Goal: Information Seeking & Learning: Check status

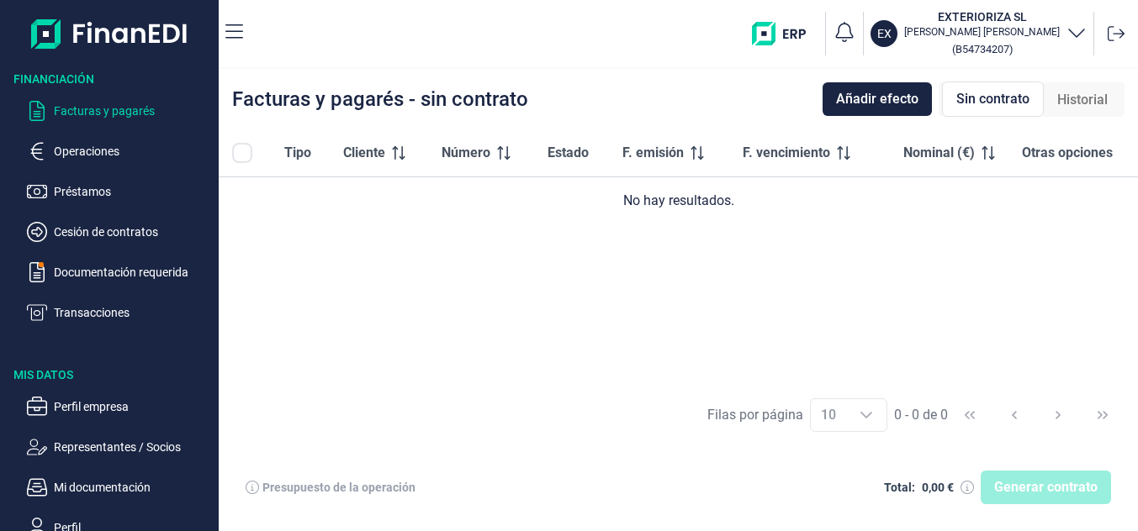
click at [108, 109] on p "Facturas y pagarés" at bounding box center [133, 111] width 158 height 20
click at [89, 154] on p "Operaciones" at bounding box center [133, 151] width 158 height 20
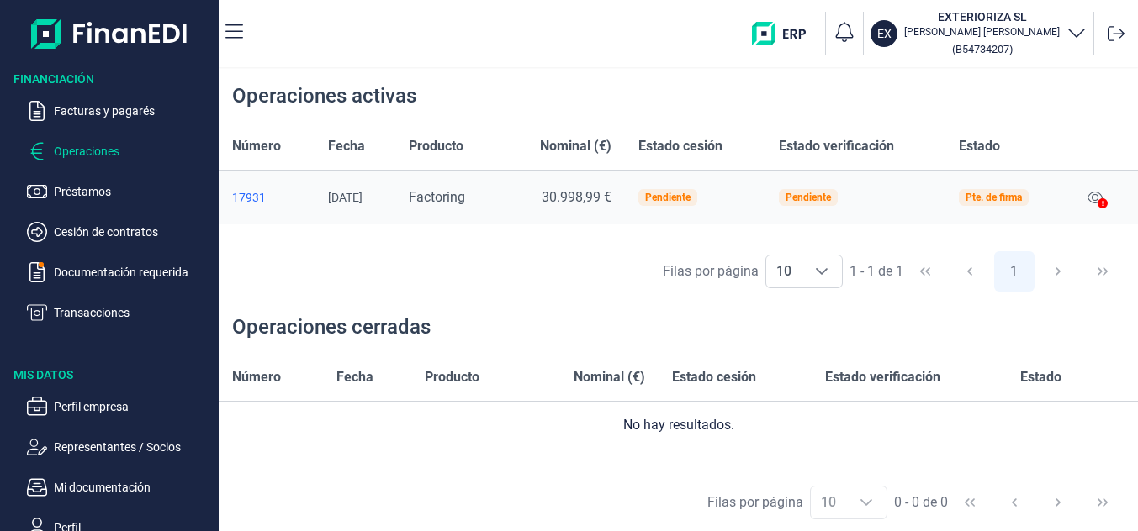
click at [246, 196] on div "17931" at bounding box center [266, 197] width 69 height 13
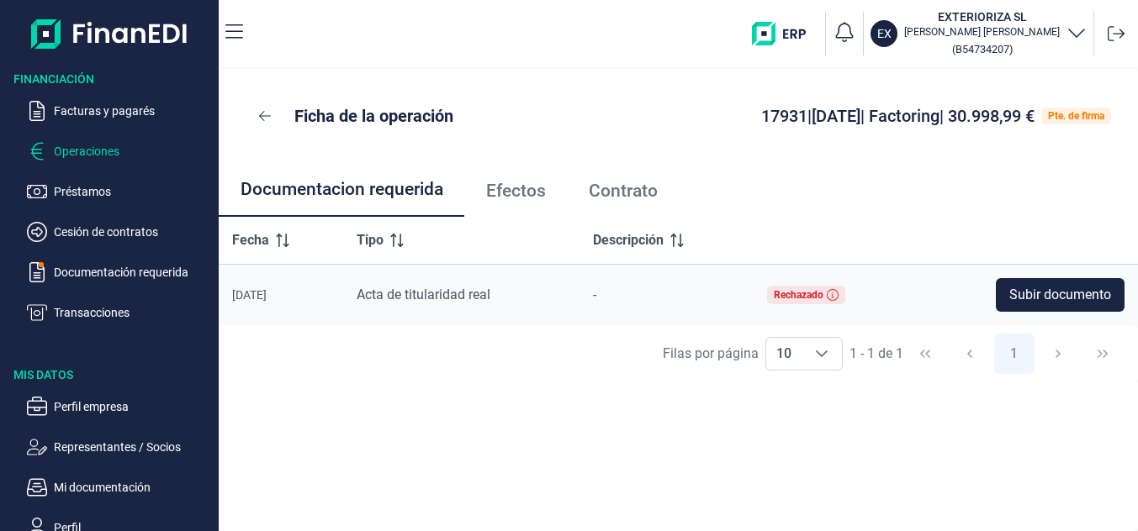
click at [109, 153] on p "Operaciones" at bounding box center [133, 151] width 158 height 20
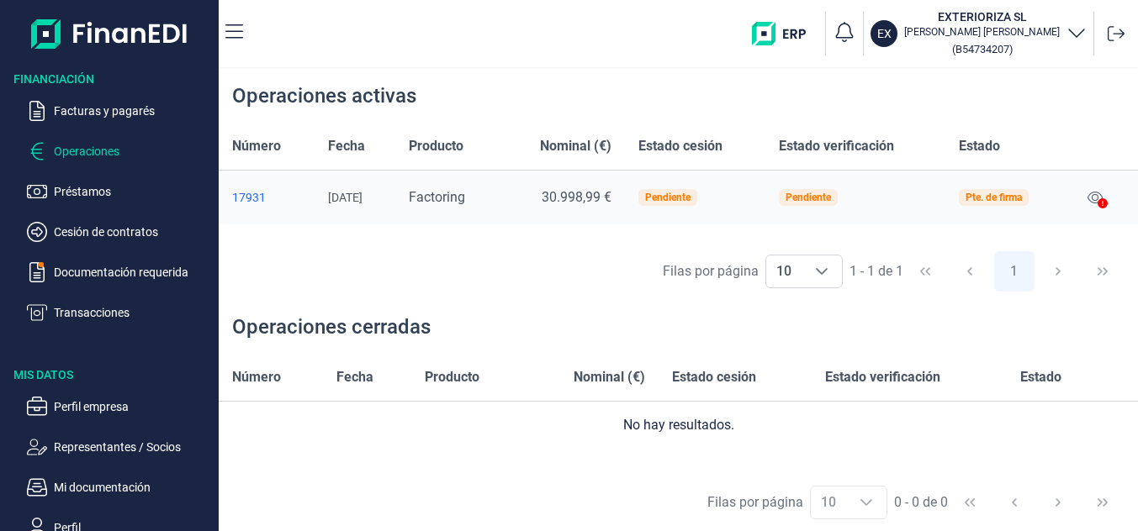
click at [252, 198] on div "17931" at bounding box center [266, 197] width 69 height 13
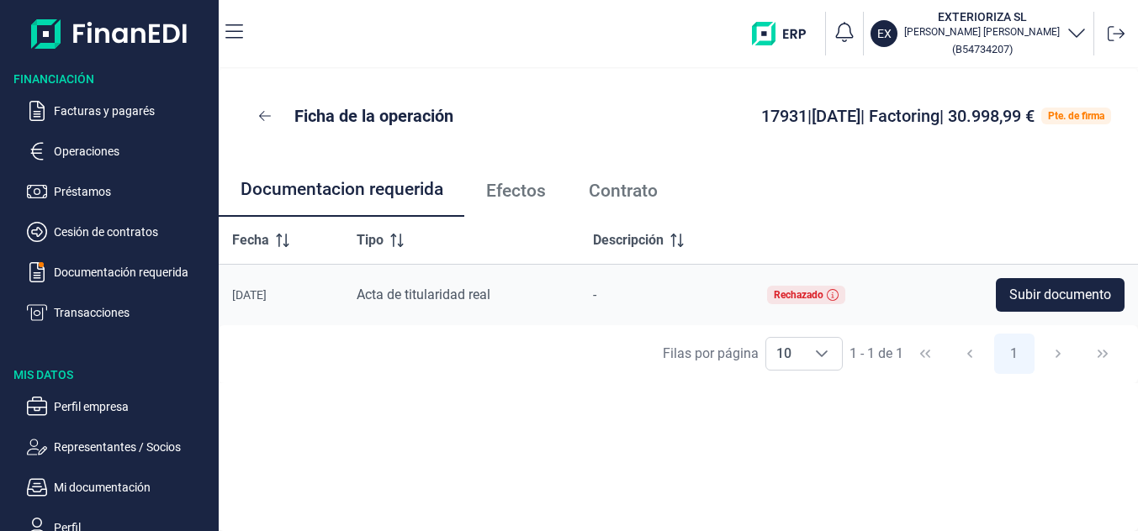
click at [533, 190] on span "Efectos" at bounding box center [516, 191] width 60 height 18
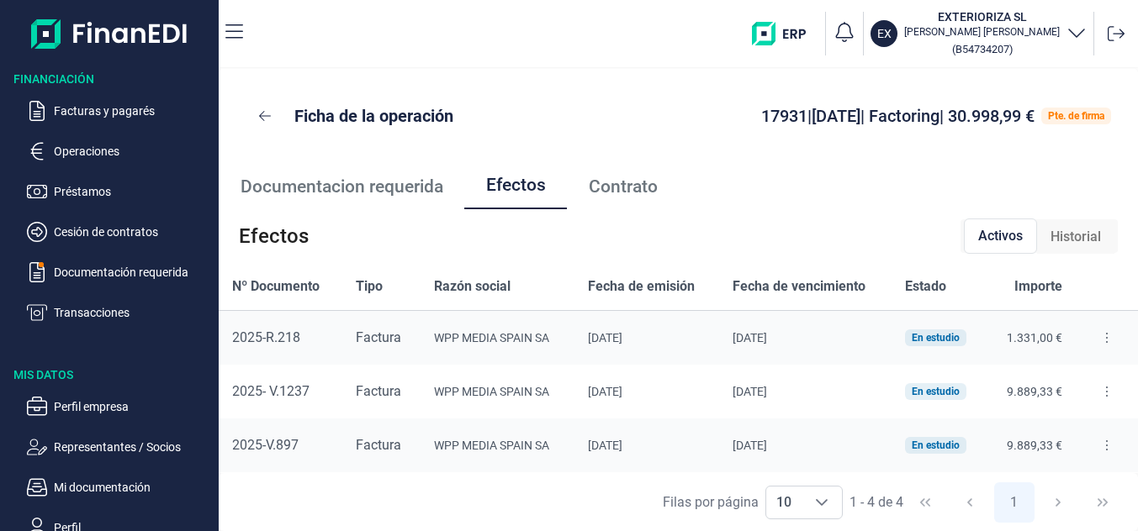
scroll to position [2, 0]
click at [1107, 444] on icon at bounding box center [1106, 445] width 3 height 13
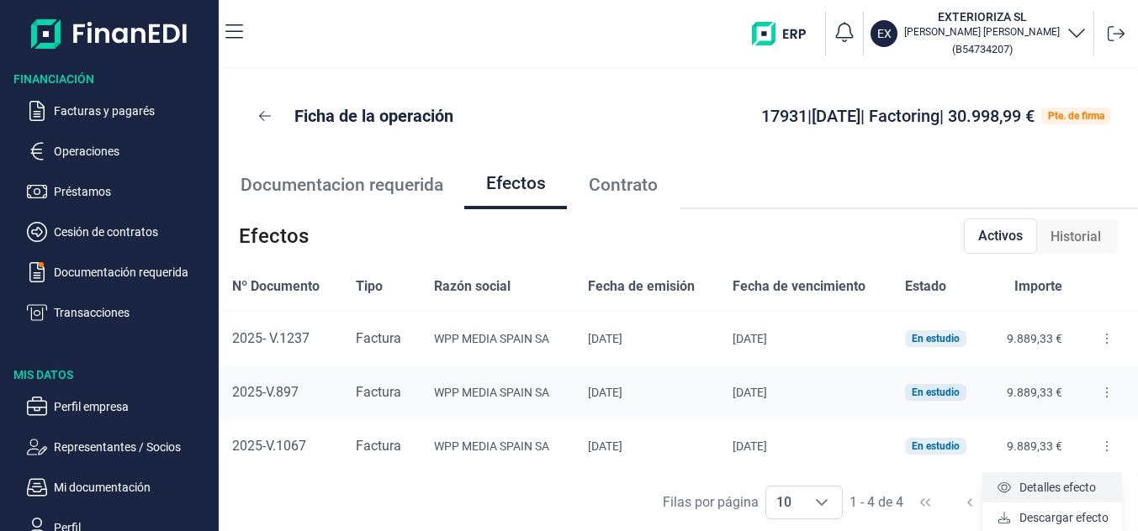
click at [1032, 489] on span "Detalles efecto" at bounding box center [1057, 487] width 77 height 17
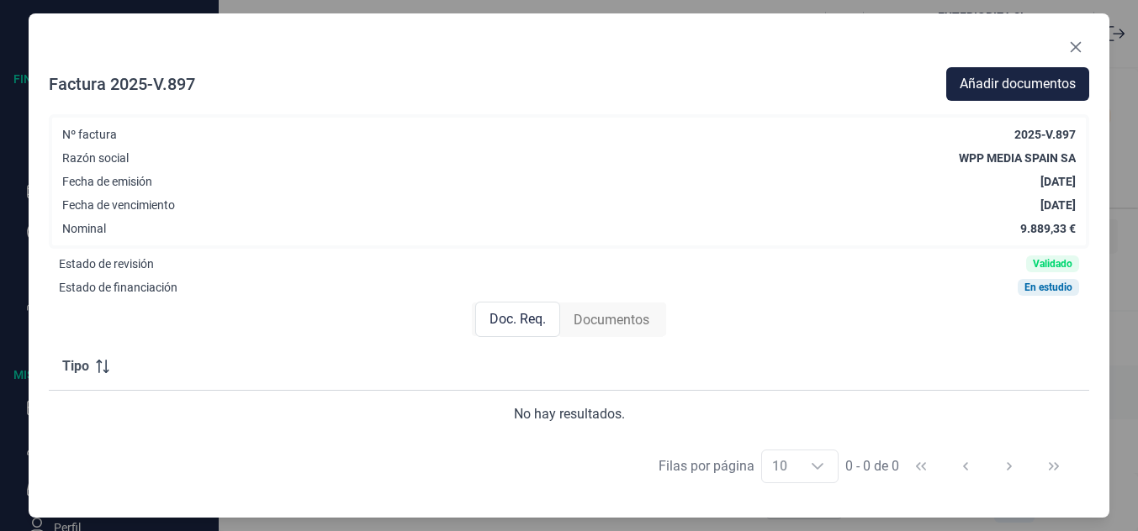
click at [613, 317] on span "Documentos" at bounding box center [611, 320] width 76 height 20
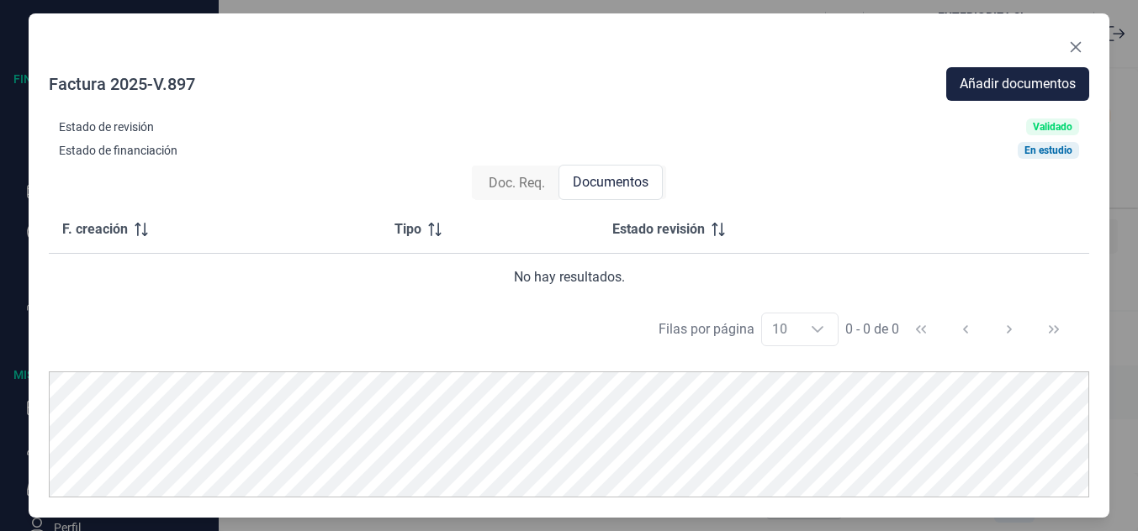
scroll to position [138, 0]
click at [528, 181] on span "Doc. Req." at bounding box center [517, 182] width 56 height 20
click at [1074, 45] on icon "Close" at bounding box center [1075, 47] width 11 height 11
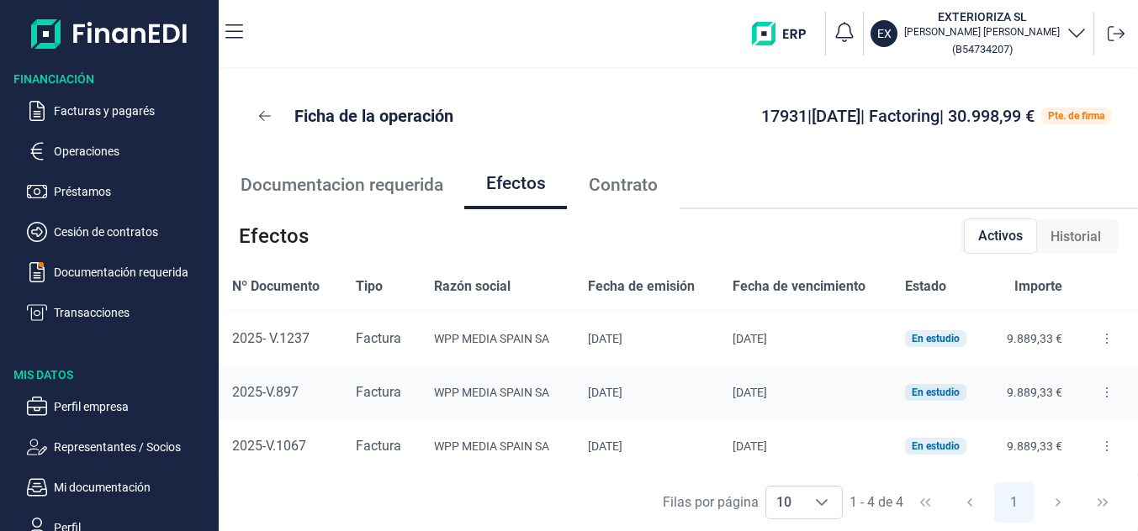
click at [642, 188] on span "Contrato" at bounding box center [623, 186] width 69 height 18
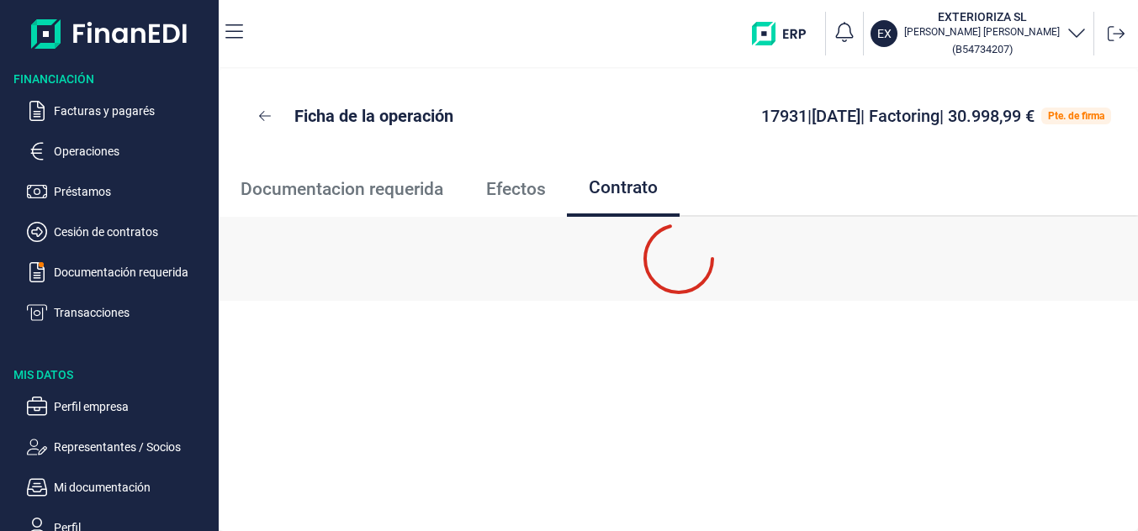
scroll to position [0, 0]
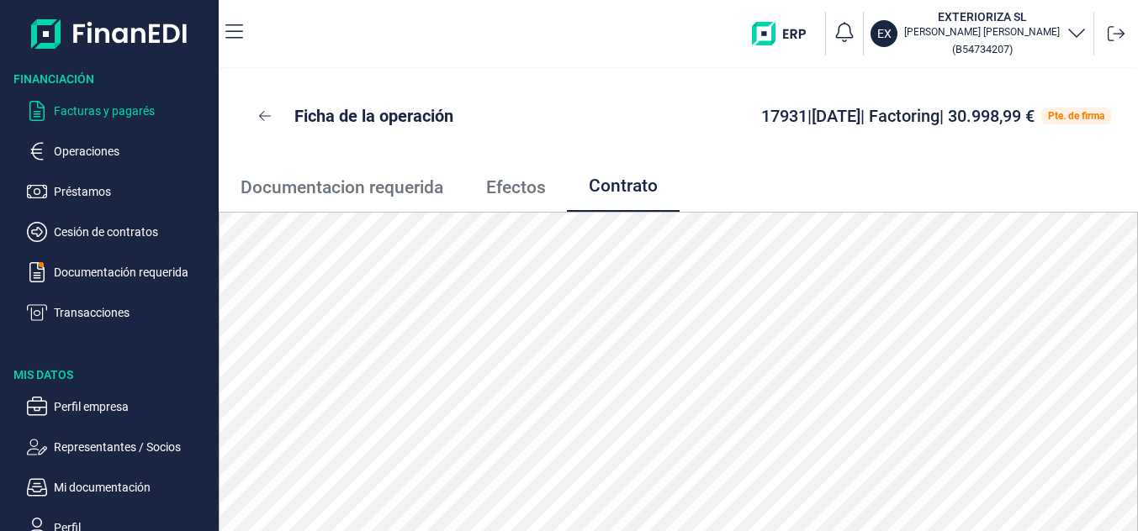
click at [120, 113] on p "Facturas y pagarés" at bounding box center [133, 111] width 158 height 20
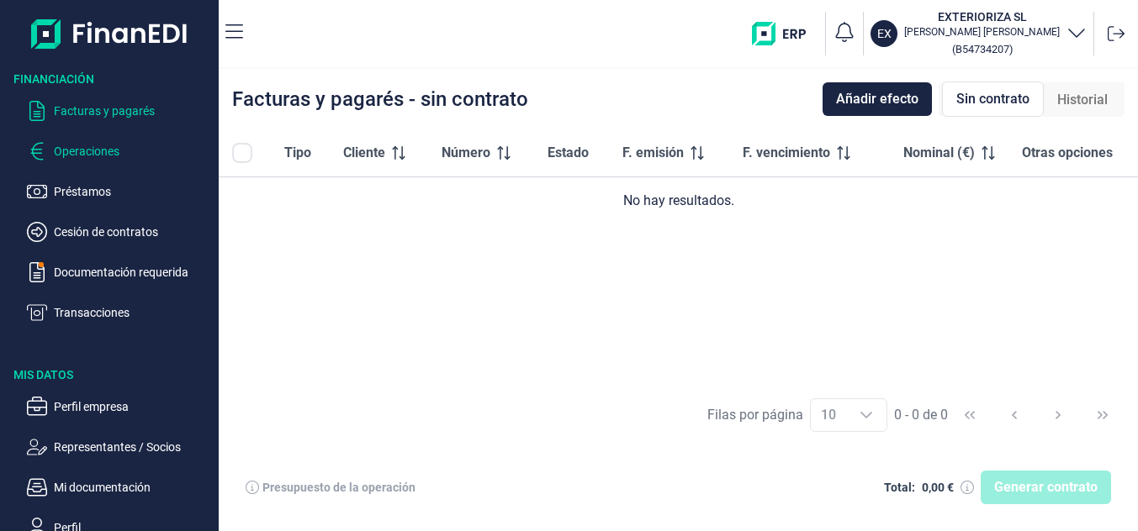
click at [111, 148] on p "Operaciones" at bounding box center [133, 151] width 158 height 20
